Goal: Task Accomplishment & Management: Manage account settings

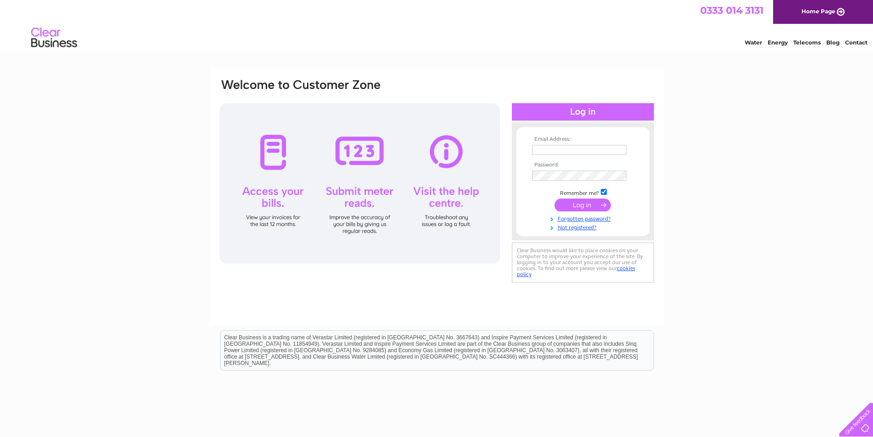
type input "tom@ecossesigns.com"
click at [578, 207] on input "submit" at bounding box center [582, 204] width 56 height 13
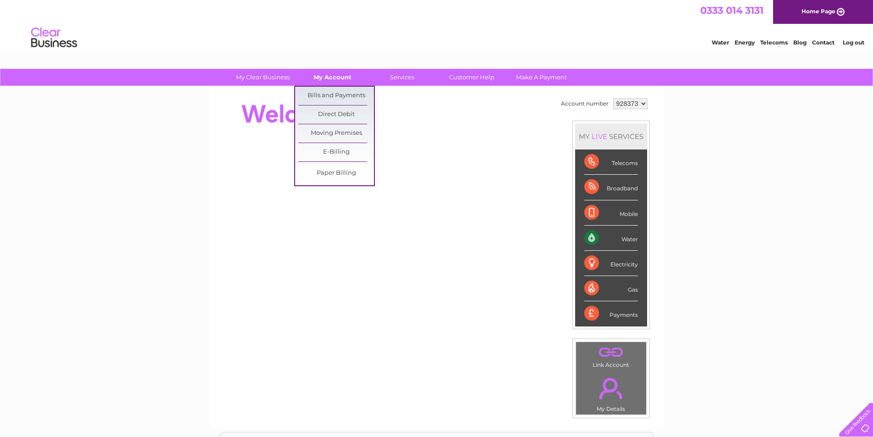
click at [329, 76] on link "My Account" at bounding box center [333, 77] width 76 height 17
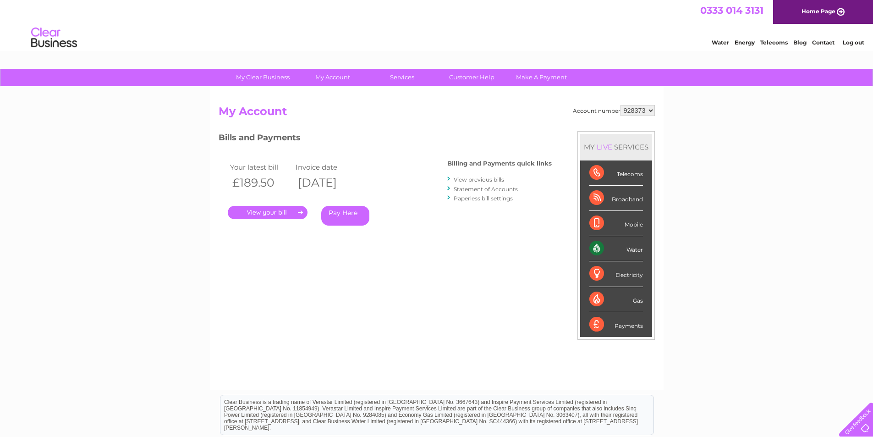
click at [281, 211] on link "." at bounding box center [268, 212] width 80 height 13
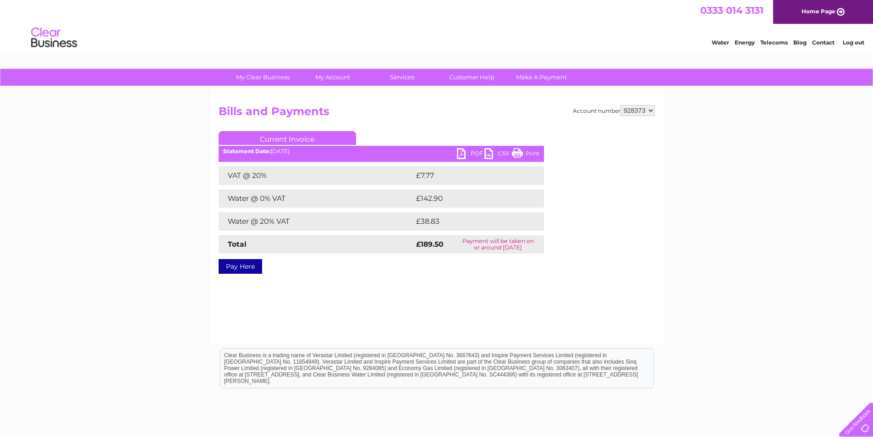
click at [462, 151] on link "PDF" at bounding box center [470, 154] width 27 height 13
